Goal: Task Accomplishment & Management: Complete application form

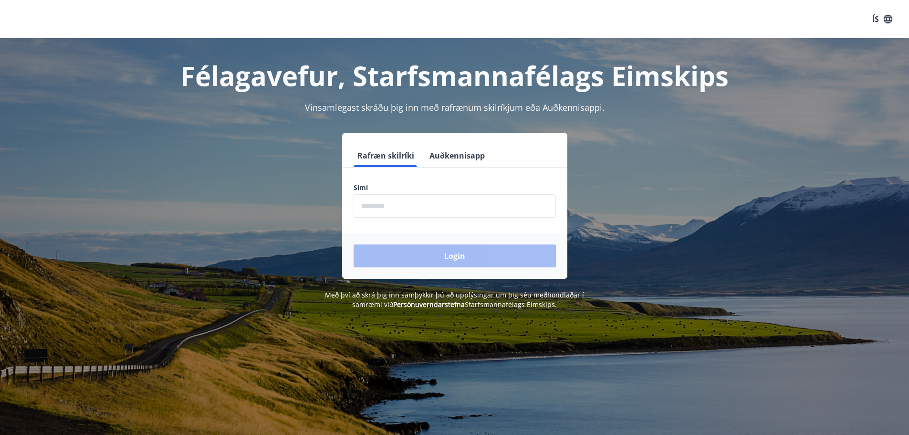
click at [458, 205] on input "phone" at bounding box center [455, 205] width 202 height 23
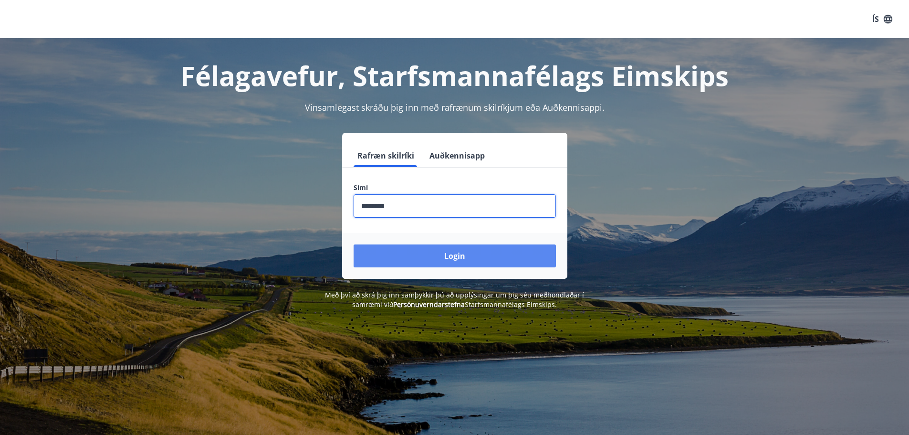
type input "********"
click at [453, 260] on button "Login" at bounding box center [455, 255] width 202 height 23
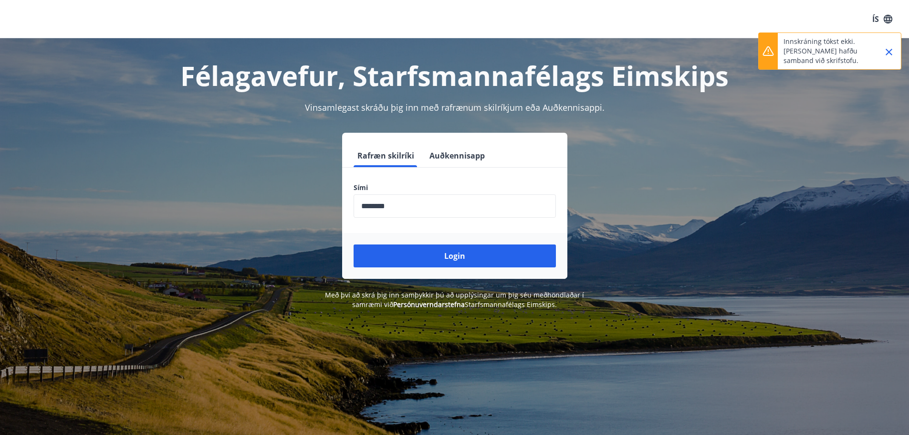
click at [892, 50] on icon "Close" at bounding box center [888, 51] width 11 height 11
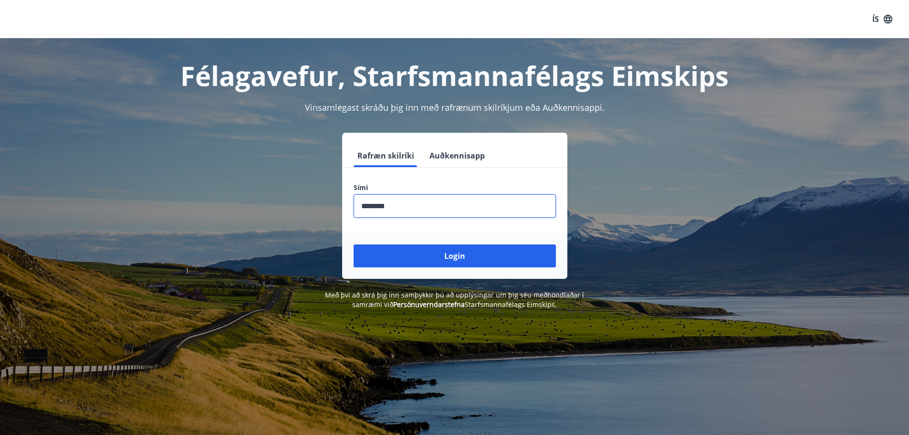
click at [422, 202] on input "phone" at bounding box center [455, 205] width 202 height 23
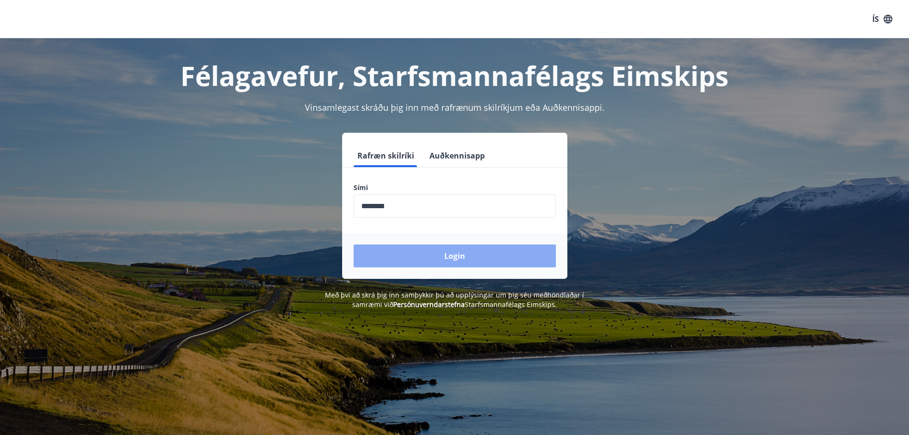
click at [436, 250] on button "Login" at bounding box center [455, 255] width 202 height 23
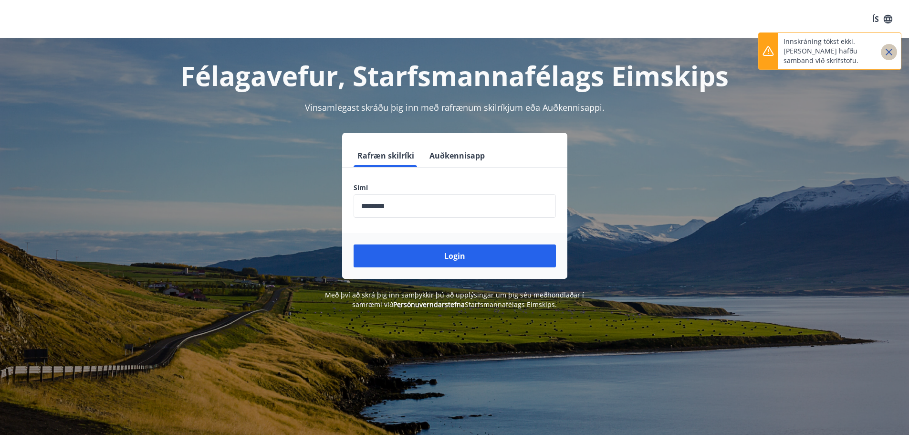
click at [884, 48] on icon "Close" at bounding box center [888, 51] width 11 height 11
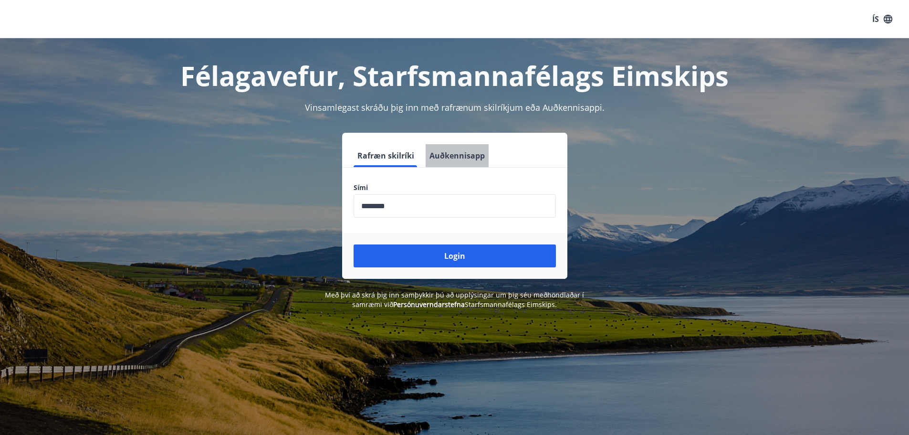
click at [459, 155] on button "Auðkennisapp" at bounding box center [457, 155] width 63 height 23
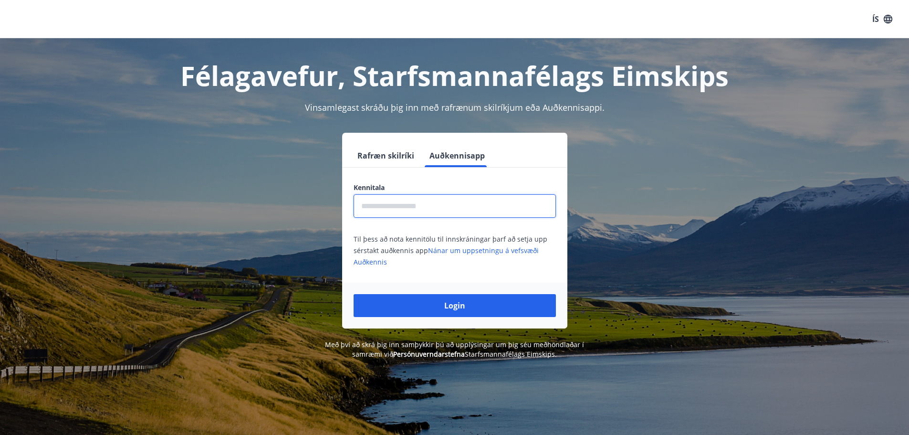
click at [405, 207] on input "text" at bounding box center [455, 205] width 202 height 23
type input "**********"
click at [354, 294] on button "Login" at bounding box center [455, 305] width 202 height 23
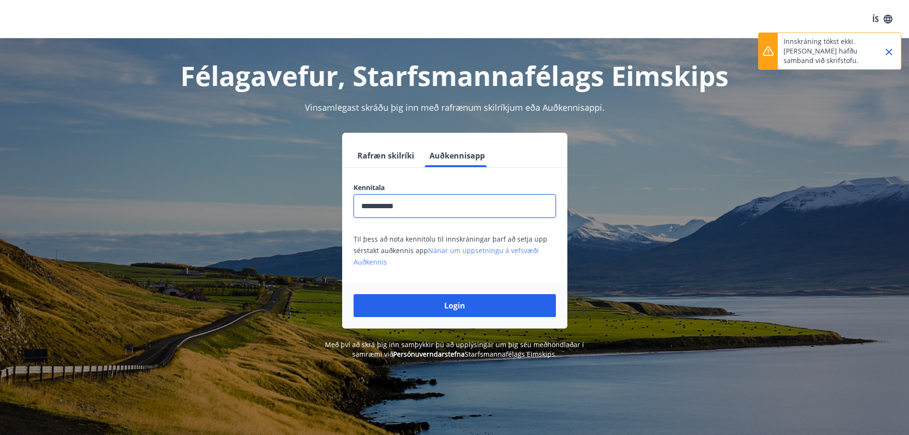
click at [487, 248] on link "Nánar um uppsetningu á vefsvæði Auðkennis" at bounding box center [446, 256] width 185 height 21
